Goal: Check status

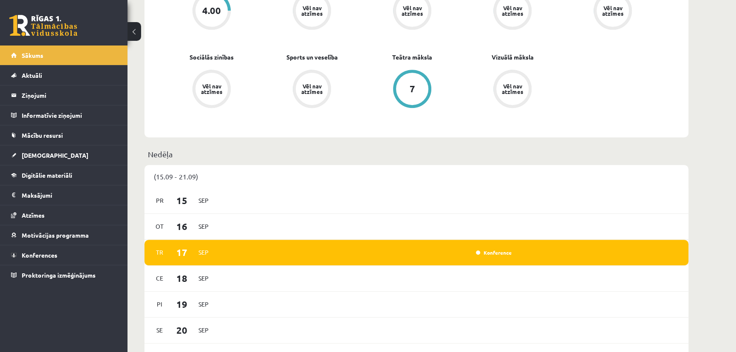
scroll to position [618, 0]
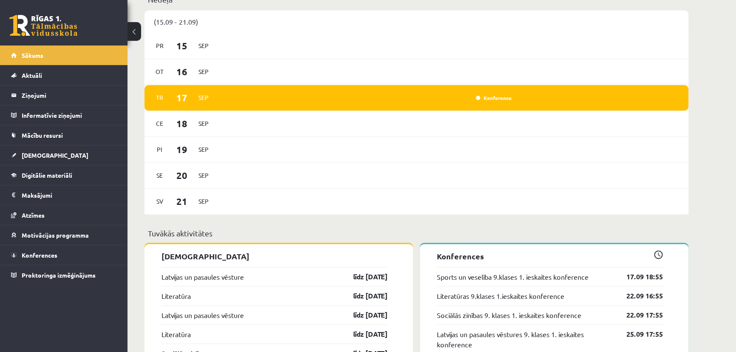
click at [487, 104] on div "[DATE] Konference" at bounding box center [416, 98] width 544 height 26
click at [491, 97] on link "Konference" at bounding box center [494, 97] width 36 height 7
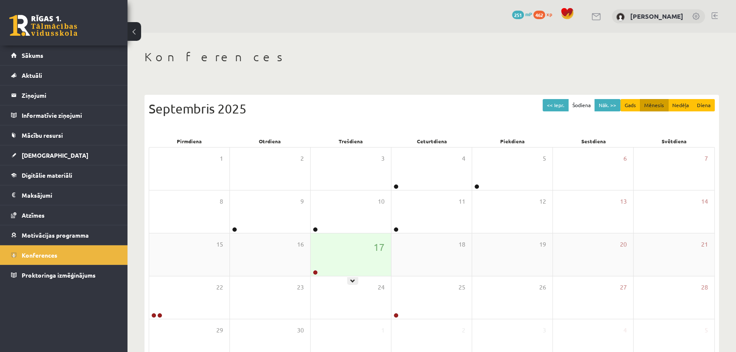
click at [361, 256] on div "17" at bounding box center [351, 254] width 80 height 42
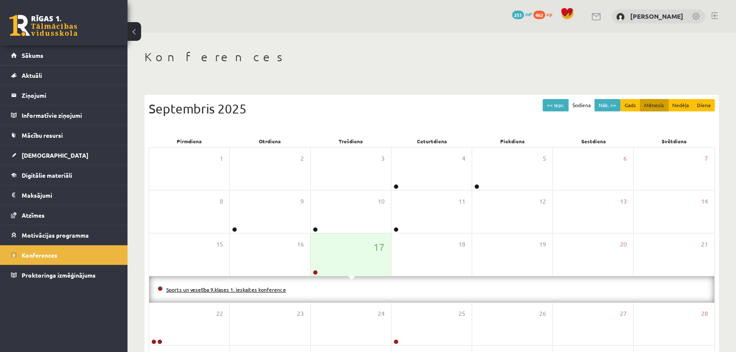
click at [207, 287] on link "Sports un veselība 9.klases 1. ieskaites konference" at bounding box center [226, 289] width 120 height 7
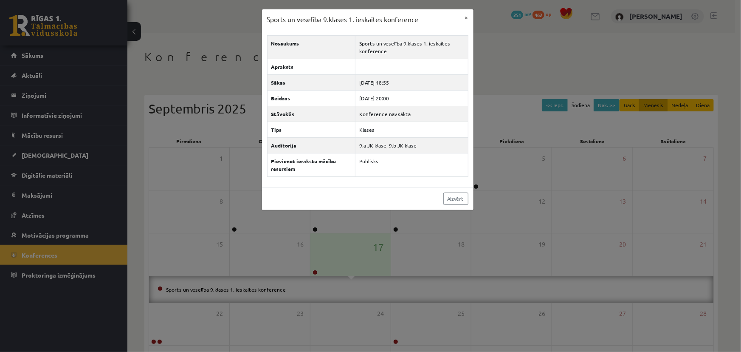
click at [567, 120] on div "Sports un veselība 9.klases 1. ieskaites konference × Nosaukums Sports un vesel…" at bounding box center [370, 176] width 741 height 352
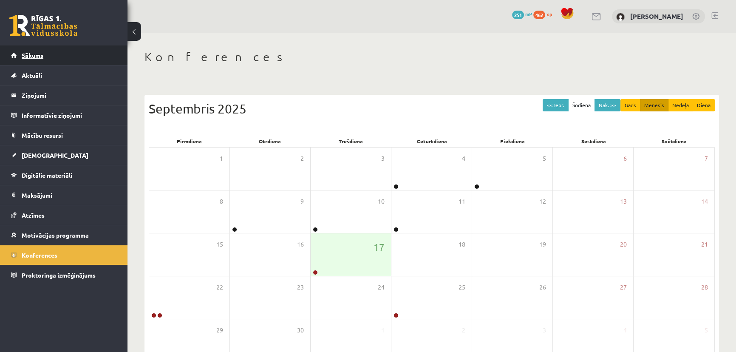
click at [40, 64] on link "Sākums" at bounding box center [64, 55] width 106 height 20
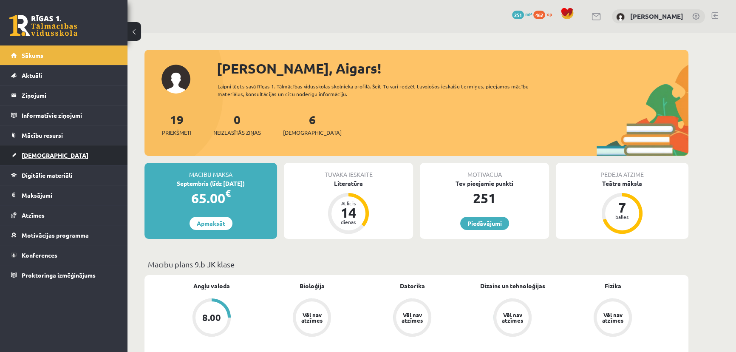
click at [34, 154] on span "[DEMOGRAPHIC_DATA]" at bounding box center [55, 155] width 67 height 8
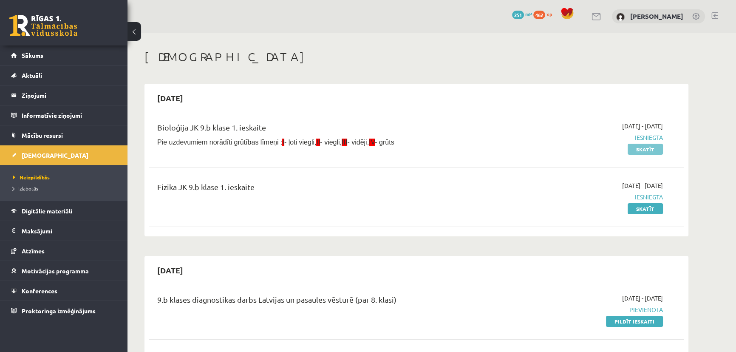
click at [639, 150] on link "Skatīt" at bounding box center [644, 149] width 35 height 11
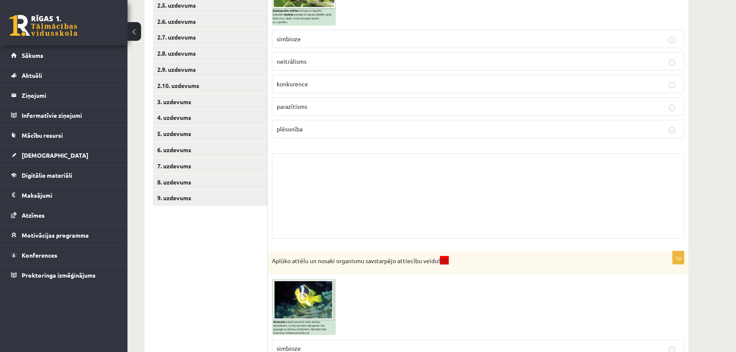
scroll to position [193, 0]
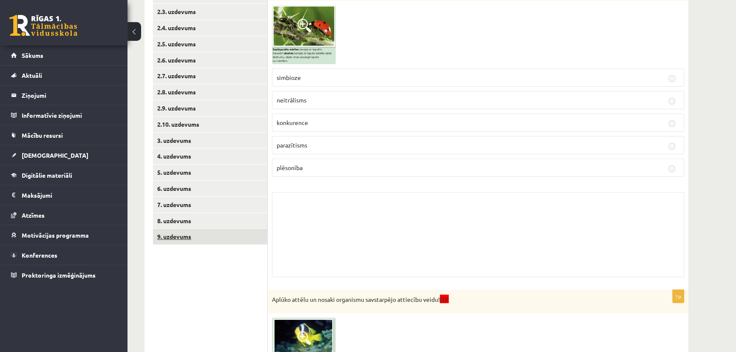
click at [207, 233] on link "9. uzdevums" at bounding box center [210, 237] width 114 height 16
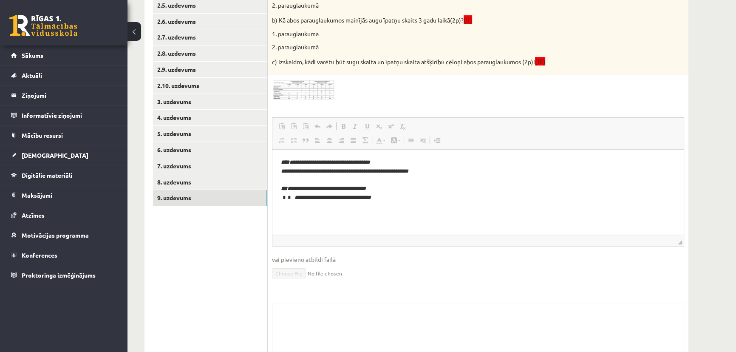
scroll to position [116, 0]
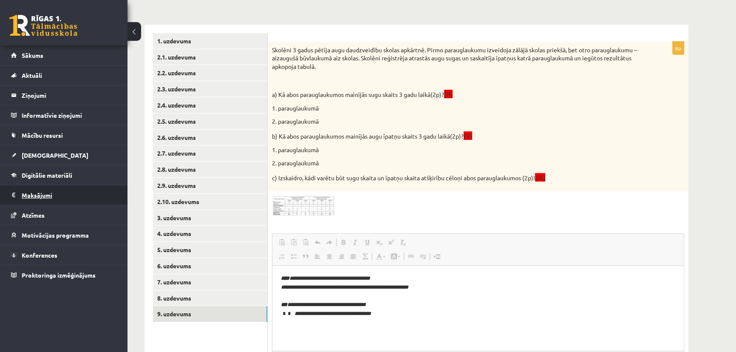
click at [46, 199] on legend "Maksājumi 0" at bounding box center [69, 195] width 95 height 20
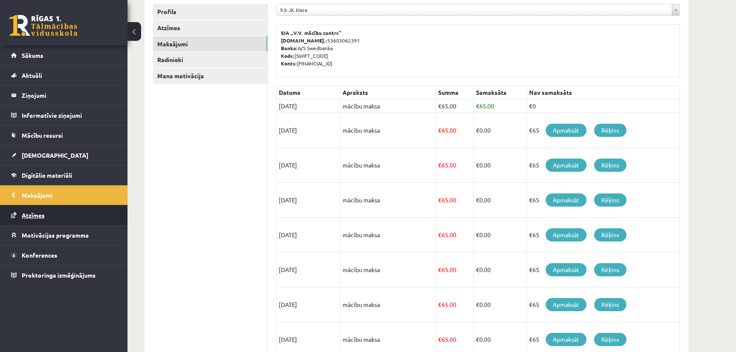
click at [37, 211] on span "Atzīmes" at bounding box center [33, 215] width 23 height 8
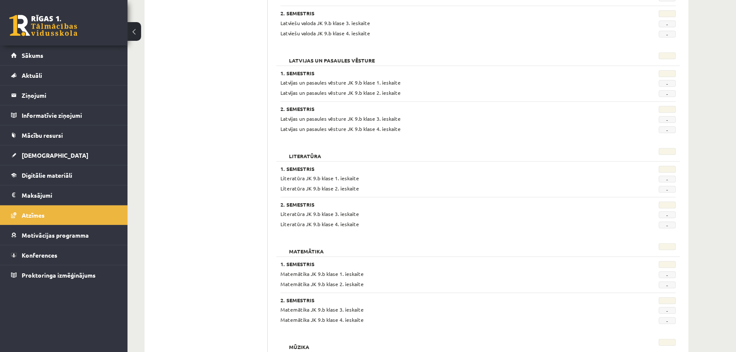
scroll to position [1081, 0]
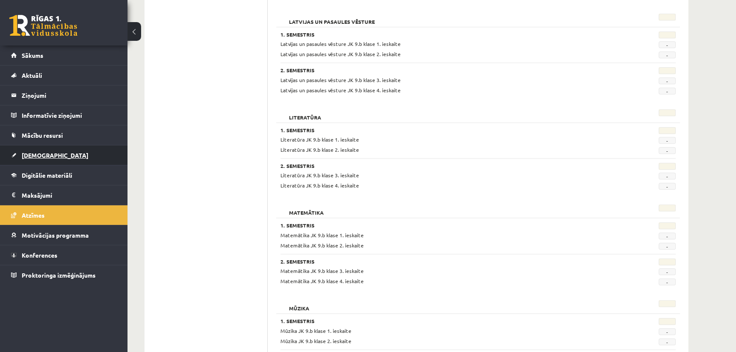
click at [41, 161] on link "[DEMOGRAPHIC_DATA]" at bounding box center [64, 155] width 106 height 20
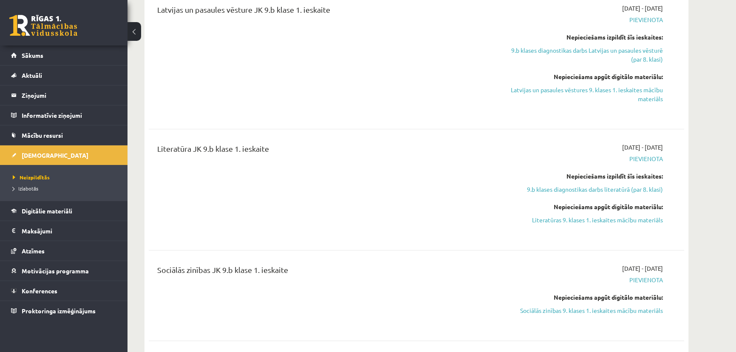
scroll to position [463, 0]
